Goal: Task Accomplishment & Management: Complete application form

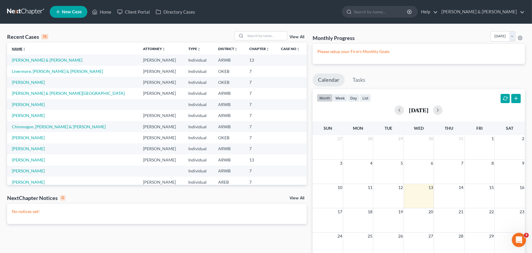
click at [18, 46] on link "Name unfold_more expand_more expand_less" at bounding box center [19, 48] width 14 height 4
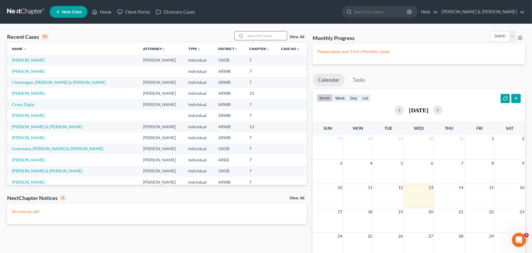
click at [255, 35] on input "search" at bounding box center [265, 35] width 41 height 9
type input "[PERSON_NAME]"
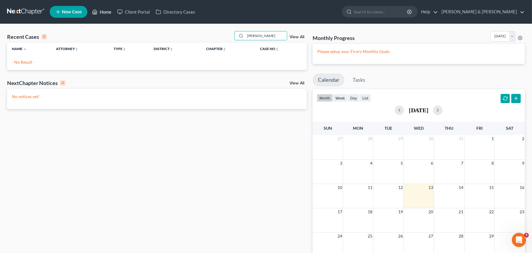
click at [104, 13] on link "Home" at bounding box center [101, 12] width 25 height 11
click at [73, 11] on span "New Case" at bounding box center [72, 12] width 20 height 4
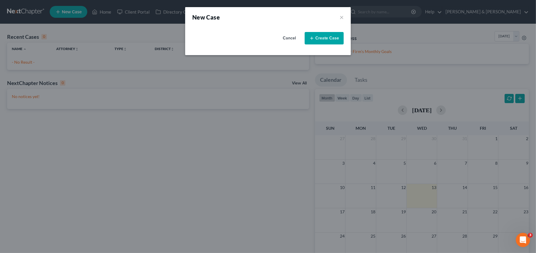
select select "6"
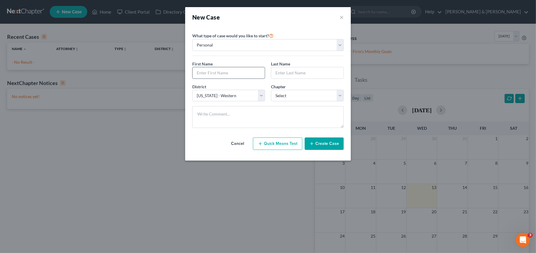
click at [204, 72] on input "text" at bounding box center [229, 72] width 72 height 11
type input "[PERSON_NAME]"
click at [291, 98] on select "Select 7 11 12 13" at bounding box center [307, 96] width 73 height 12
select select "0"
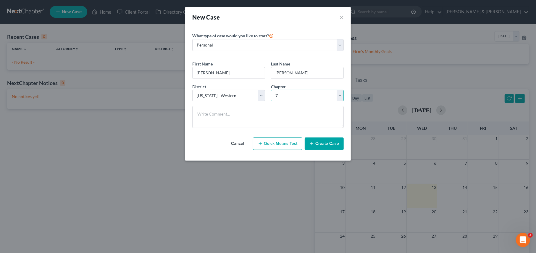
click at [271, 90] on select "Select 7 11 12 13" at bounding box center [307, 96] width 73 height 12
click at [314, 146] on icon "button" at bounding box center [311, 143] width 5 height 5
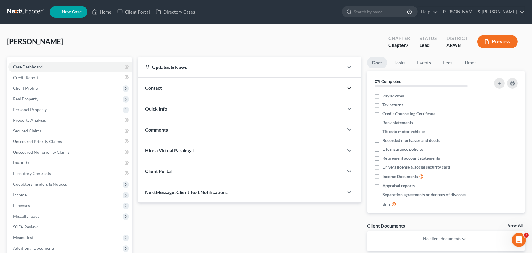
click at [348, 88] on icon "button" at bounding box center [348, 87] width 7 height 7
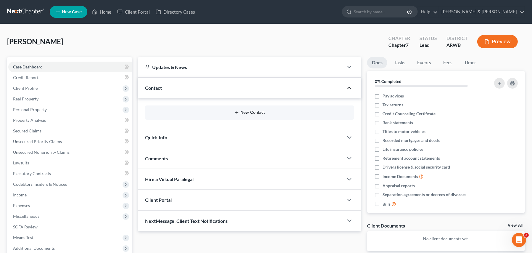
click at [249, 114] on button "New Contact" at bounding box center [249, 112] width 199 height 5
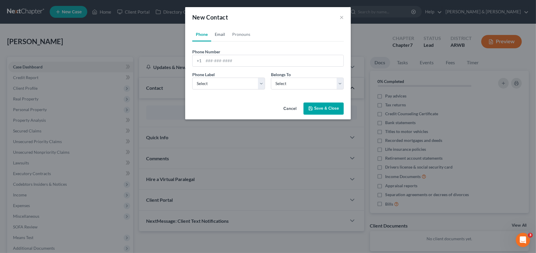
drag, startPoint x: 218, startPoint y: 34, endPoint x: 216, endPoint y: 38, distance: 4.2
click at [218, 34] on link "Email" at bounding box center [219, 34] width 17 height 14
click at [207, 62] on input "email" at bounding box center [274, 60] width 140 height 11
type input "[EMAIL_ADDRESS][DOMAIN_NAME]"
click at [230, 87] on select "Select Home Work Other" at bounding box center [228, 83] width 73 height 12
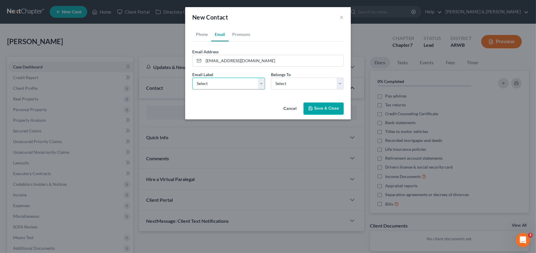
select select "0"
click at [192, 77] on select "Select Home Work Other" at bounding box center [228, 83] width 73 height 12
click at [279, 86] on select "Select Client Other" at bounding box center [307, 83] width 73 height 12
select select "0"
click at [271, 77] on select "Select Client Other" at bounding box center [307, 83] width 73 height 12
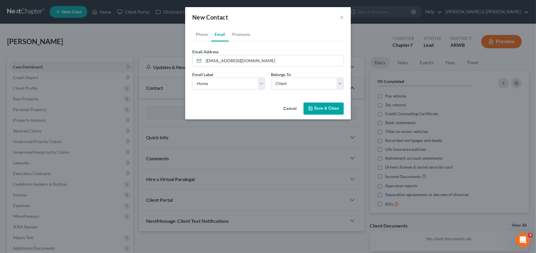
click at [311, 107] on polyline "button" at bounding box center [310, 106] width 1 height 1
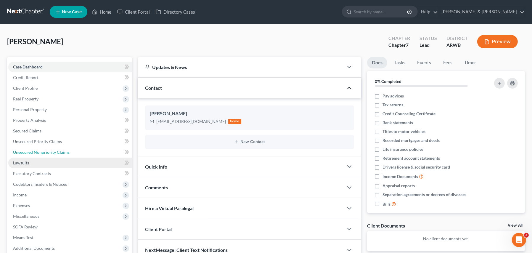
drag, startPoint x: 26, startPoint y: 153, endPoint x: 29, endPoint y: 159, distance: 6.4
click at [26, 153] on span "Unsecured Nonpriority Claims" at bounding box center [41, 151] width 56 height 5
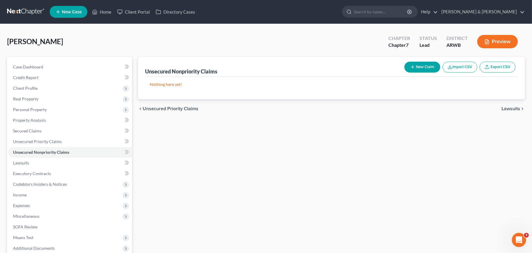
click at [423, 64] on button "New Claim" at bounding box center [422, 67] width 36 height 11
select select "0"
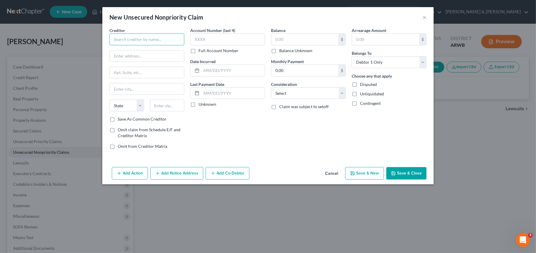
click at [119, 41] on input "text" at bounding box center [146, 39] width 75 height 12
type input "Bank of America"
type input "P.O. Box 982238"
type input "[GEOGRAPHIC_DATA]"
select select "45"
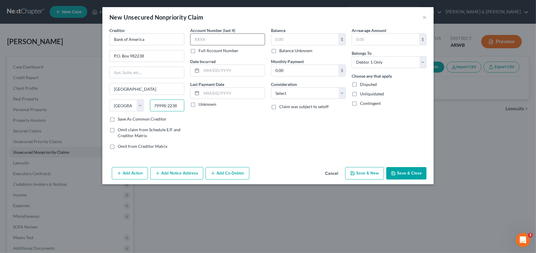
type input "79998-2238"
click at [216, 39] on input "text" at bounding box center [227, 39] width 75 height 12
type input "6979"
click at [285, 40] on input "text" at bounding box center [304, 39] width 67 height 11
type input "15,542.00"
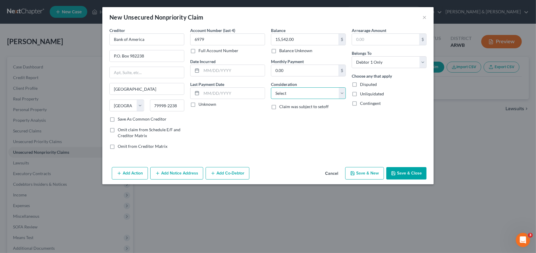
click at [285, 92] on select "Select Cable / Satellite Services Collection Agency Credit Card Debt Debt Couns…" at bounding box center [308, 93] width 75 height 12
select select "2"
click at [271, 87] on select "Select Cable / Satellite Services Collection Agency Credit Card Debt Debt Couns…" at bounding box center [308, 93] width 75 height 12
click at [368, 172] on button "Save & New" at bounding box center [364, 173] width 39 height 12
select select "0"
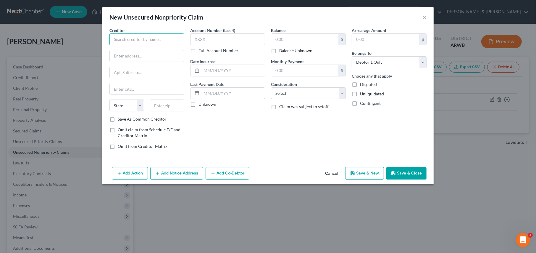
click at [131, 41] on input "text" at bounding box center [146, 39] width 75 height 12
type input "SYNCV/Venmo"
type input "P.O. Box 71737"
type input "[GEOGRAPHIC_DATA]"
select select "39"
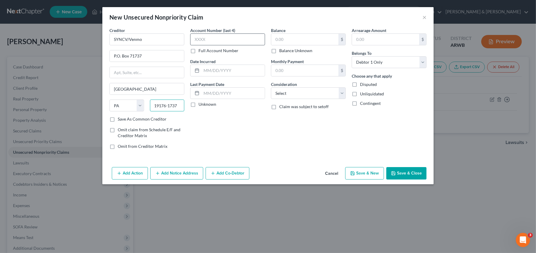
type input "19176-1737"
click at [201, 38] on input "text" at bounding box center [227, 39] width 75 height 12
type input "5492"
click at [285, 39] on input "text" at bounding box center [304, 39] width 67 height 11
type input "7"
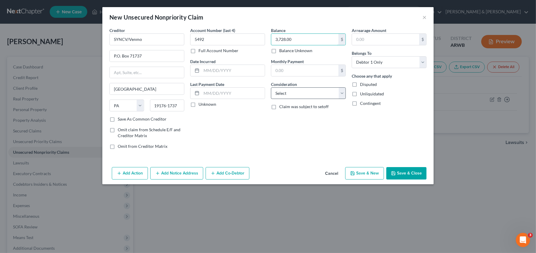
type input "3,728.00"
click at [286, 92] on select "Select Cable / Satellite Services Collection Agency Credit Card Debt Debt Couns…" at bounding box center [308, 93] width 75 height 12
select select "2"
click at [271, 87] on select "Select Cable / Satellite Services Collection Agency Credit Card Debt Debt Couns…" at bounding box center [308, 93] width 75 height 12
click at [372, 174] on button "Save & New" at bounding box center [364, 173] width 39 height 12
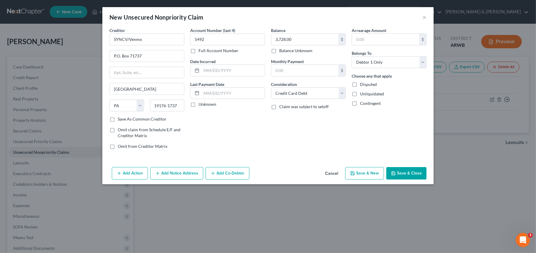
select select "0"
type input "0.00"
click at [124, 39] on input "text" at bounding box center [146, 39] width 75 height 12
type input "Discover Card"
type input "P.O. Box 30939"
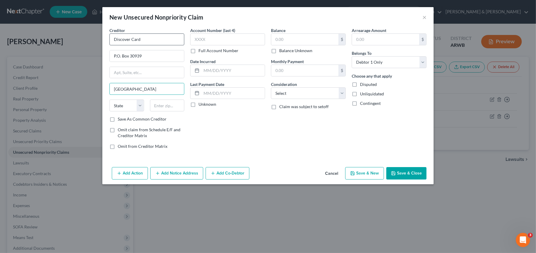
type input "[GEOGRAPHIC_DATA]"
select select "46"
type input "84130-0939"
click at [227, 40] on input "text" at bounding box center [227, 39] width 75 height 12
type input "0246"
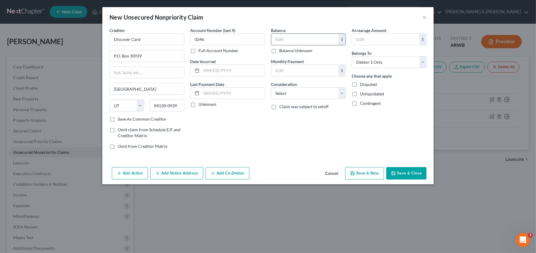
click at [294, 41] on input "text" at bounding box center [304, 39] width 67 height 11
type input "3,222.00"
click at [278, 96] on select "Select Cable / Satellite Services Collection Agency Credit Card Debt Debt Couns…" at bounding box center [308, 93] width 75 height 12
select select "2"
click at [271, 87] on select "Select Cable / Satellite Services Collection Agency Credit Card Debt Debt Couns…" at bounding box center [308, 93] width 75 height 12
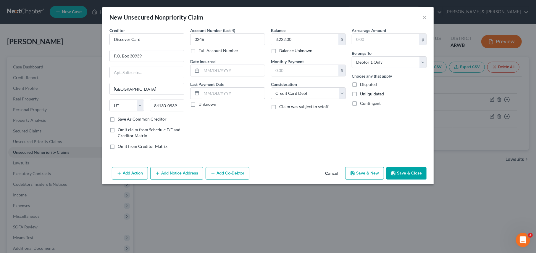
click at [366, 168] on button "Save & New" at bounding box center [364, 173] width 39 height 12
select select "0"
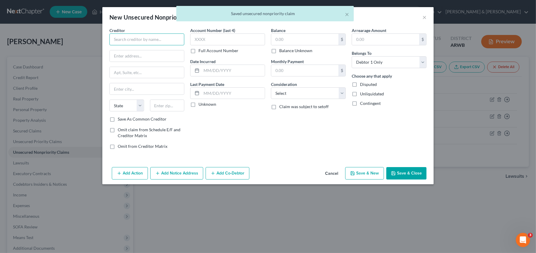
click at [119, 38] on input "text" at bounding box center [146, 39] width 75 height 12
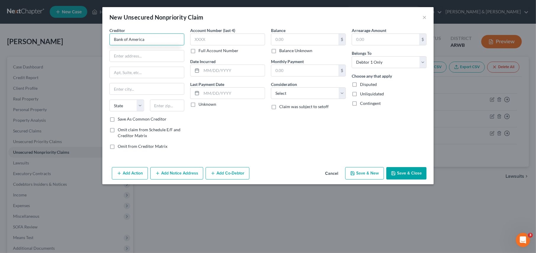
type input "Bank of America"
type input "P.O. Box 982238"
type input "[GEOGRAPHIC_DATA]"
select select "45"
type input "79998-2238"
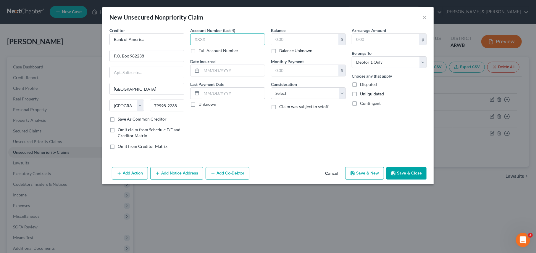
click at [206, 40] on input "text" at bounding box center [227, 39] width 75 height 12
type input "6226"
click at [298, 92] on select "Select Cable / Satellite Services Collection Agency Credit Card Debt Debt Couns…" at bounding box center [308, 93] width 75 height 12
select select "2"
click at [271, 87] on select "Select Cable / Satellite Services Collection Agency Credit Card Debt Debt Couns…" at bounding box center [308, 93] width 75 height 12
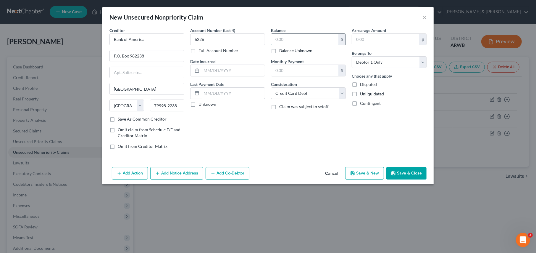
click at [278, 38] on input "text" at bounding box center [304, 39] width 67 height 11
type input "17,260.00"
click at [354, 173] on icon "button" at bounding box center [353, 173] width 4 height 4
select select "0"
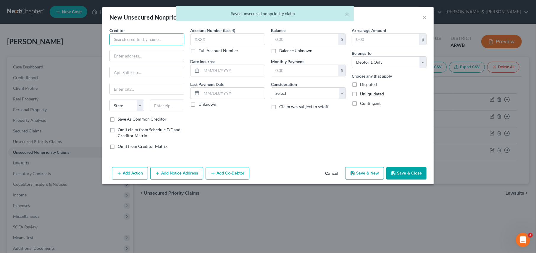
click at [128, 43] on input "text" at bounding box center [146, 39] width 75 height 12
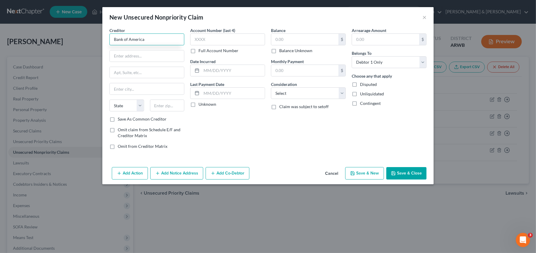
type input "Bank of America"
type input "P.O. Box 982238"
type input "[GEOGRAPHIC_DATA]"
select select "45"
type input "79998-2238"
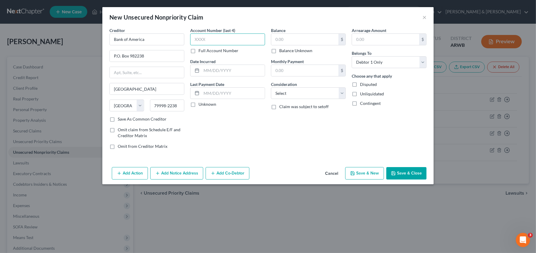
click at [204, 38] on input "text" at bounding box center [227, 39] width 75 height 12
type input "1225"
click at [283, 37] on input "text" at bounding box center [304, 39] width 67 height 11
type input "17,950.00"
click at [279, 92] on select "Select Cable / Satellite Services Collection Agency Credit Card Debt Debt Couns…" at bounding box center [308, 93] width 75 height 12
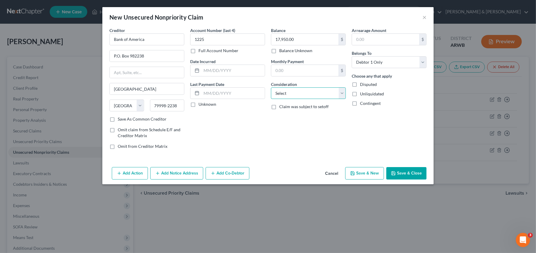
select select "2"
click at [271, 87] on select "Select Cable / Satellite Services Collection Agency Credit Card Debt Debt Couns…" at bounding box center [308, 93] width 75 height 12
click at [369, 174] on button "Save & New" at bounding box center [364, 173] width 39 height 12
select select "0"
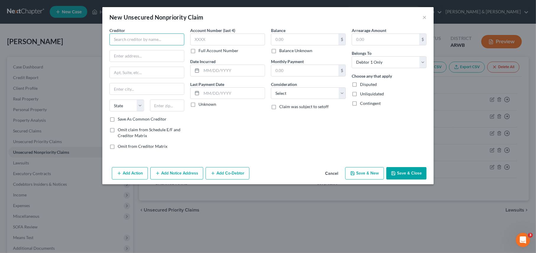
click at [119, 38] on input "text" at bounding box center [146, 39] width 75 height 12
type input "Affirm, Inc."
type input "[STREET_ADDRESS][US_STATE]"
type input "[GEOGRAPHIC_DATA]"
select select "4"
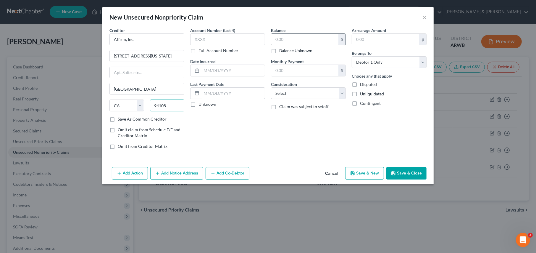
type input "94108"
click at [286, 38] on input "text" at bounding box center [304, 39] width 67 height 11
type input "1,027.00"
click at [287, 96] on select "Select Cable / Satellite Services Collection Agency Credit Card Debt Debt Couns…" at bounding box center [308, 93] width 75 height 12
select select "2"
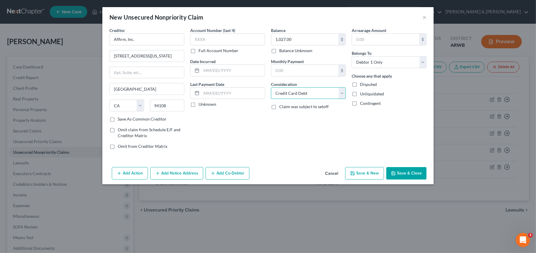
click at [271, 87] on select "Select Cable / Satellite Services Collection Agency Credit Card Debt Debt Couns…" at bounding box center [308, 93] width 75 height 12
click at [335, 174] on button "Cancel" at bounding box center [331, 173] width 22 height 12
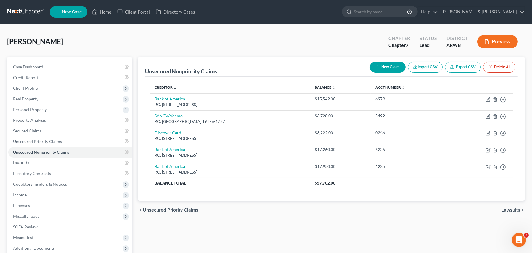
click at [377, 64] on icon "button" at bounding box center [377, 66] width 5 height 5
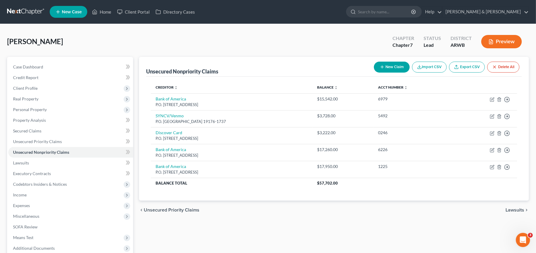
select select "0"
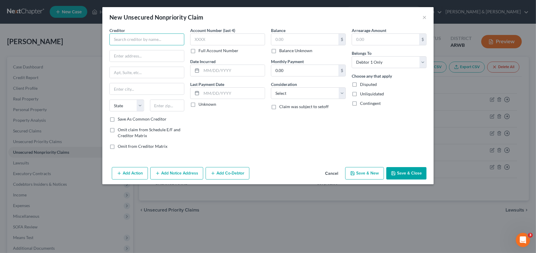
click at [124, 41] on input "text" at bounding box center [146, 39] width 75 height 12
type input "Discover Card"
type input "P.O. Box 30939"
type input "[GEOGRAPHIC_DATA]"
select select "46"
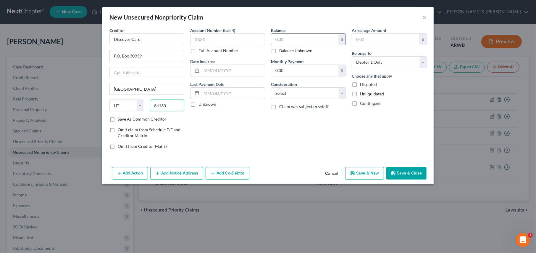
type input "84130"
click at [301, 42] on input "text" at bounding box center [304, 39] width 67 height 11
type input "3,222.00"
click at [288, 99] on div "Balance 3,222.00 $ Balance Unknown Balance Undetermined 3,222.00 $ Balance Unkn…" at bounding box center [308, 90] width 81 height 127
click at [287, 94] on select "Select Cable / Satellite Services Collection Agency Credit Card Debt Debt Couns…" at bounding box center [308, 93] width 75 height 12
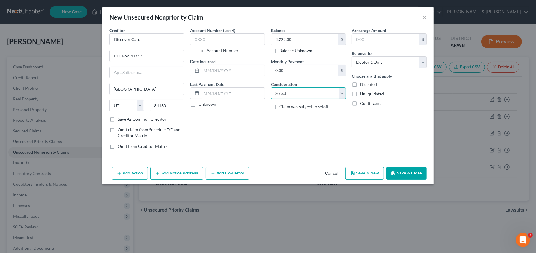
select select "2"
click at [271, 87] on select "Select Cable / Satellite Services Collection Agency Credit Card Debt Debt Couns…" at bounding box center [308, 93] width 75 height 12
click at [391, 174] on icon "button" at bounding box center [393, 173] width 5 height 5
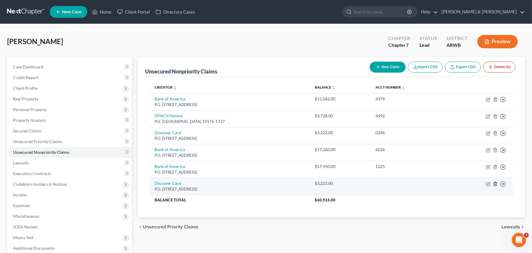
click at [495, 184] on line "button" at bounding box center [495, 183] width 0 height 1
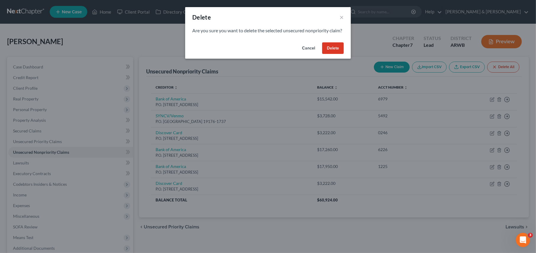
drag, startPoint x: 330, startPoint y: 58, endPoint x: 326, endPoint y: 47, distance: 11.3
click at [330, 54] on button "Delete" at bounding box center [333, 48] width 22 height 12
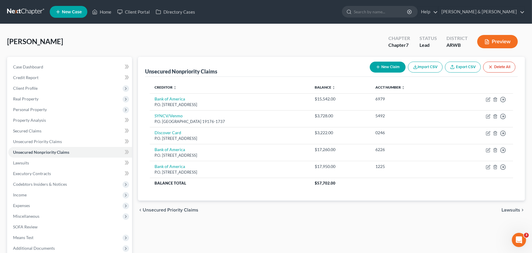
click at [388, 64] on button "New Claim" at bounding box center [387, 67] width 36 height 11
select select "0"
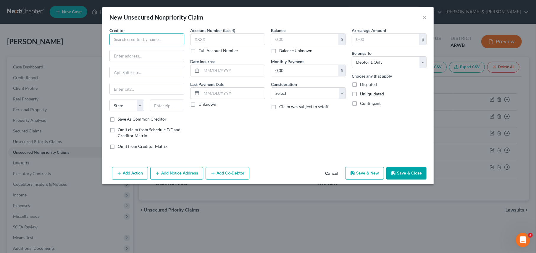
click at [121, 40] on input "text" at bounding box center [146, 39] width 75 height 12
type input "[PERSON_NAME]"
type input "[STREET_ADDRESS]"
type input "[GEOGRAPHIC_DATA]"
select select "9"
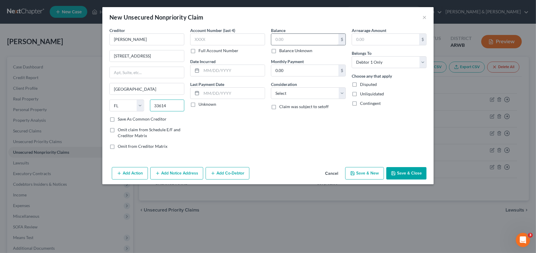
type input "33614"
click at [293, 42] on input "text" at bounding box center [304, 39] width 67 height 11
type input "2,135.00"
click at [280, 94] on select "Select Cable / Satellite Services Collection Agency Credit Card Debt Debt Couns…" at bounding box center [308, 93] width 75 height 12
select select "2"
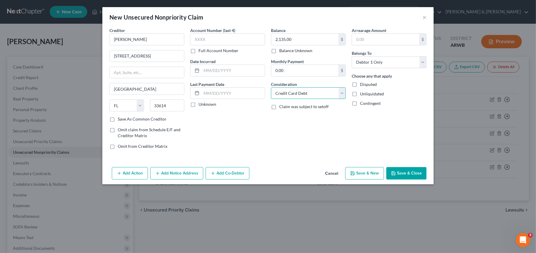
click at [271, 87] on select "Select Cable / Satellite Services Collection Agency Credit Card Debt Debt Couns…" at bounding box center [308, 93] width 75 height 12
click at [370, 175] on button "Save & New" at bounding box center [364, 173] width 39 height 12
select select "0"
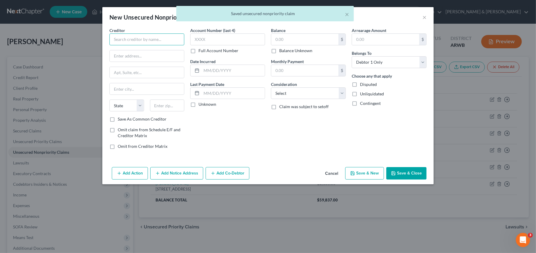
drag, startPoint x: 154, startPoint y: 35, endPoint x: 149, endPoint y: 35, distance: 4.7
click at [152, 35] on input "text" at bounding box center [146, 39] width 75 height 12
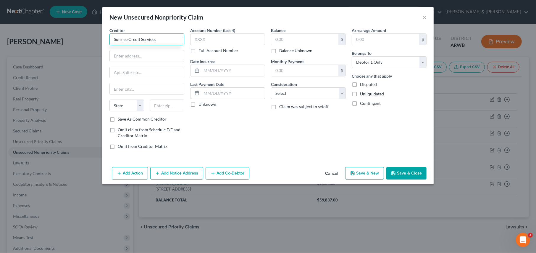
type input "Sunrise Credit Services"
type input "[STREET_ADDRESS]"
type input "Ste 300"
type input "[PERSON_NAME]"
select select "35"
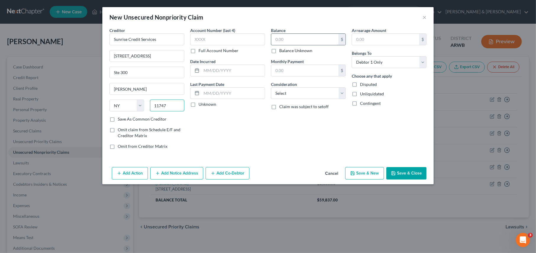
type input "11747"
click at [307, 39] on input "text" at bounding box center [304, 39] width 67 height 11
type input "255.00"
click at [296, 92] on select "Select Cable / Satellite Services Collection Agency Credit Card Debt Debt Couns…" at bounding box center [308, 93] width 75 height 12
select select "2"
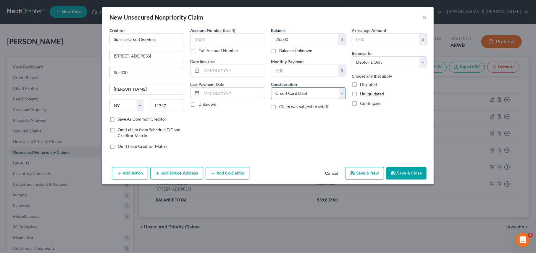
click at [271, 87] on select "Select Cable / Satellite Services Collection Agency Credit Card Debt Debt Couns…" at bounding box center [308, 93] width 75 height 12
click at [401, 173] on button "Save & Close" at bounding box center [406, 173] width 40 height 12
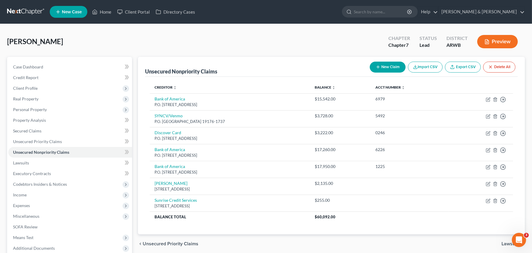
click at [392, 67] on button "New Claim" at bounding box center [387, 67] width 36 height 11
select select "0"
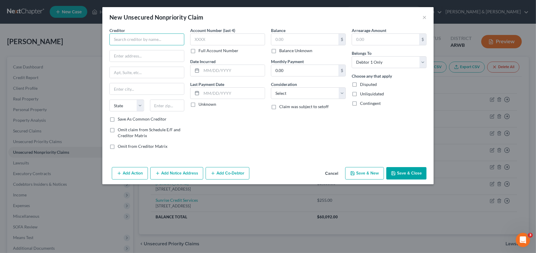
click at [138, 39] on input "text" at bounding box center [146, 39] width 75 height 12
type input "Sequium Asset Solutions, LLC"
type input "[STREET_ADDRESS]"
type input "Ste 150"
type input "Marietta"
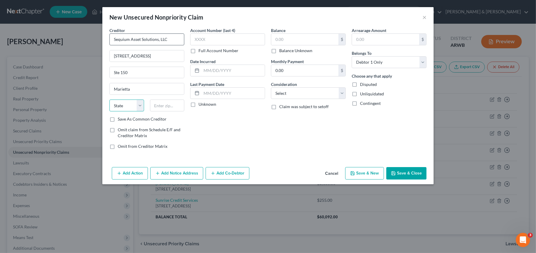
select select "10"
type input "30067"
click at [199, 35] on input "text" at bounding box center [227, 39] width 75 height 12
type input "7217"
click at [286, 35] on input "text" at bounding box center [304, 39] width 67 height 11
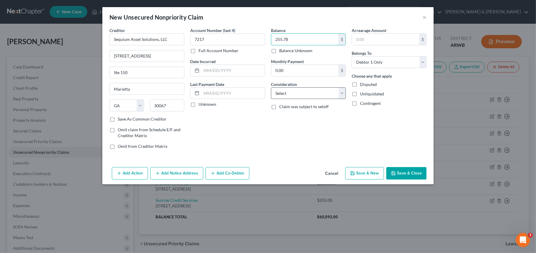
type input "255.78"
click at [291, 93] on select "Select Cable / Satellite Services Collection Agency Credit Card Debt Debt Couns…" at bounding box center [308, 93] width 75 height 12
click at [288, 91] on select "Select Cable / Satellite Services Collection Agency Credit Card Debt Debt Couns…" at bounding box center [308, 93] width 75 height 12
select select "1"
click at [271, 87] on select "Select Cable / Satellite Services Collection Agency Credit Card Debt Debt Couns…" at bounding box center [308, 93] width 75 height 12
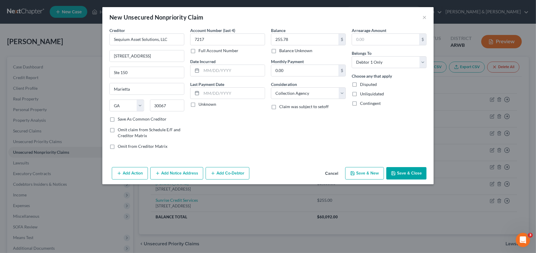
click at [405, 173] on button "Save & Close" at bounding box center [406, 173] width 40 height 12
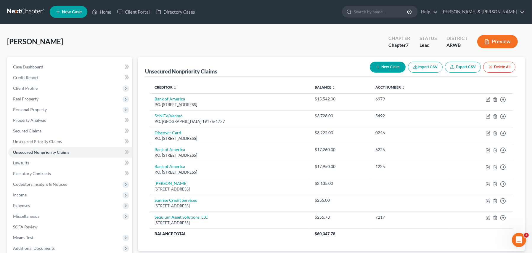
click at [381, 63] on button "New Claim" at bounding box center [387, 67] width 36 height 11
select select "0"
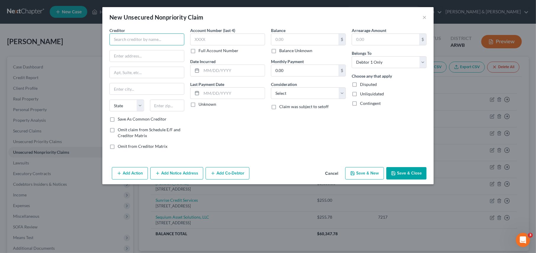
click at [134, 43] on input "text" at bounding box center [146, 39] width 75 height 12
type input "[US_STATE] Co Regional Ambulance"
type input "P.O. Box 1162"
type input "[PERSON_NAME]"
select select "2"
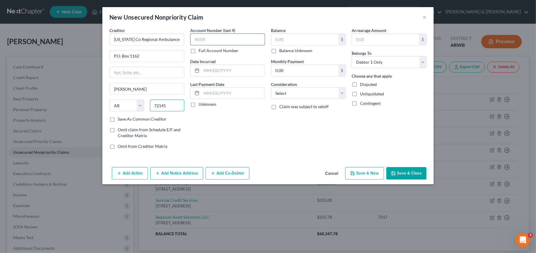
type input "72145"
click at [222, 37] on input "text" at bounding box center [227, 39] width 75 height 12
type input "1956"
click at [277, 38] on input "text" at bounding box center [304, 39] width 67 height 11
type input "1,247.00"
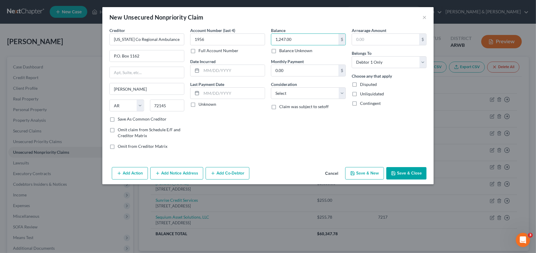
click at [291, 86] on label "Consideration" at bounding box center [284, 84] width 26 height 6
click at [290, 90] on select "Select Cable / Satellite Services Collection Agency Credit Card Debt Debt Couns…" at bounding box center [308, 93] width 75 height 12
select select "9"
click at [271, 87] on select "Select Cable / Satellite Services Collection Agency Credit Card Debt Debt Couns…" at bounding box center [308, 93] width 75 height 12
click at [370, 176] on button "Save & New" at bounding box center [364, 173] width 39 height 12
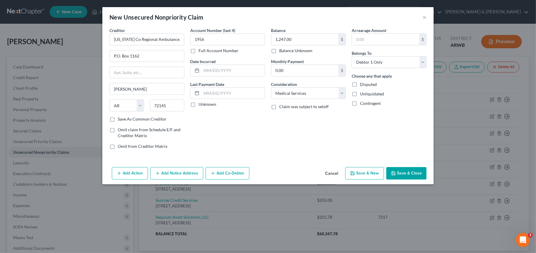
select select "0"
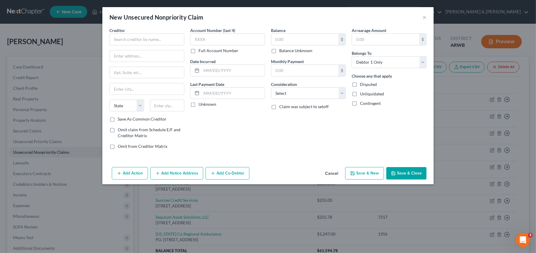
click at [335, 171] on button "Cancel" at bounding box center [331, 173] width 22 height 12
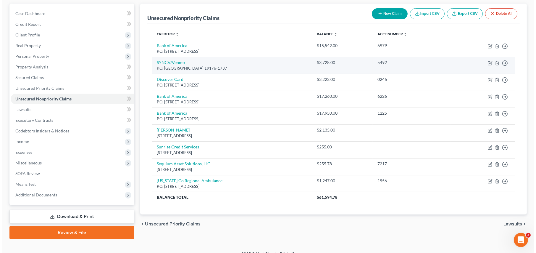
scroll to position [59, 0]
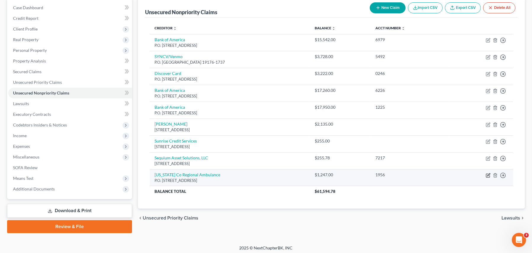
click at [489, 175] on icon "button" at bounding box center [487, 175] width 5 height 5
select select "2"
select select "9"
select select "0"
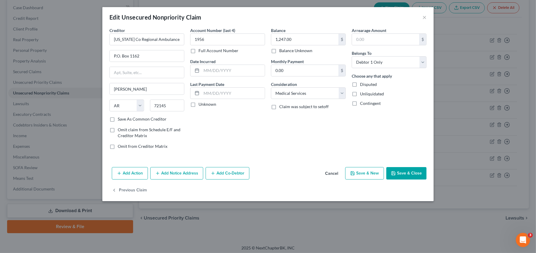
click at [174, 175] on button "Add Notice Address" at bounding box center [176, 173] width 53 height 12
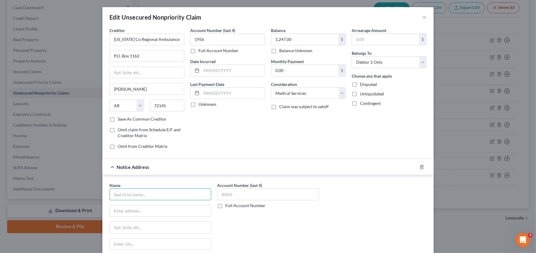
click at [122, 193] on input "text" at bounding box center [160, 194] width 102 height 12
type input "Ozark Collection Bureau, Inc."
type input "[STREET_ADDRESS]"
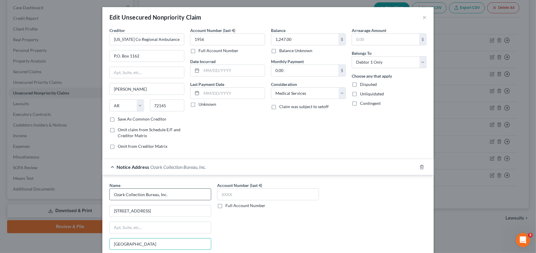
type input "[GEOGRAPHIC_DATA]"
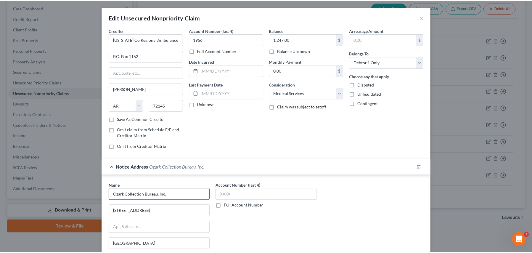
scroll to position [83, 0]
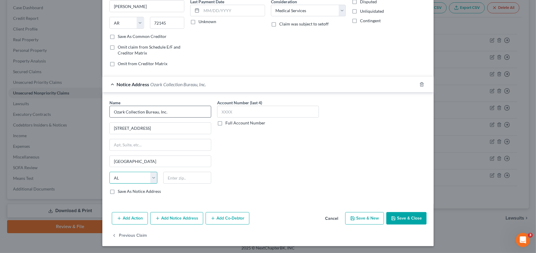
select select "2"
type input "72703"
drag, startPoint x: 401, startPoint y: 216, endPoint x: 407, endPoint y: 206, distance: 10.6
click at [401, 216] on button "Save & Close" at bounding box center [406, 218] width 40 height 12
